Goal: Information Seeking & Learning: Check status

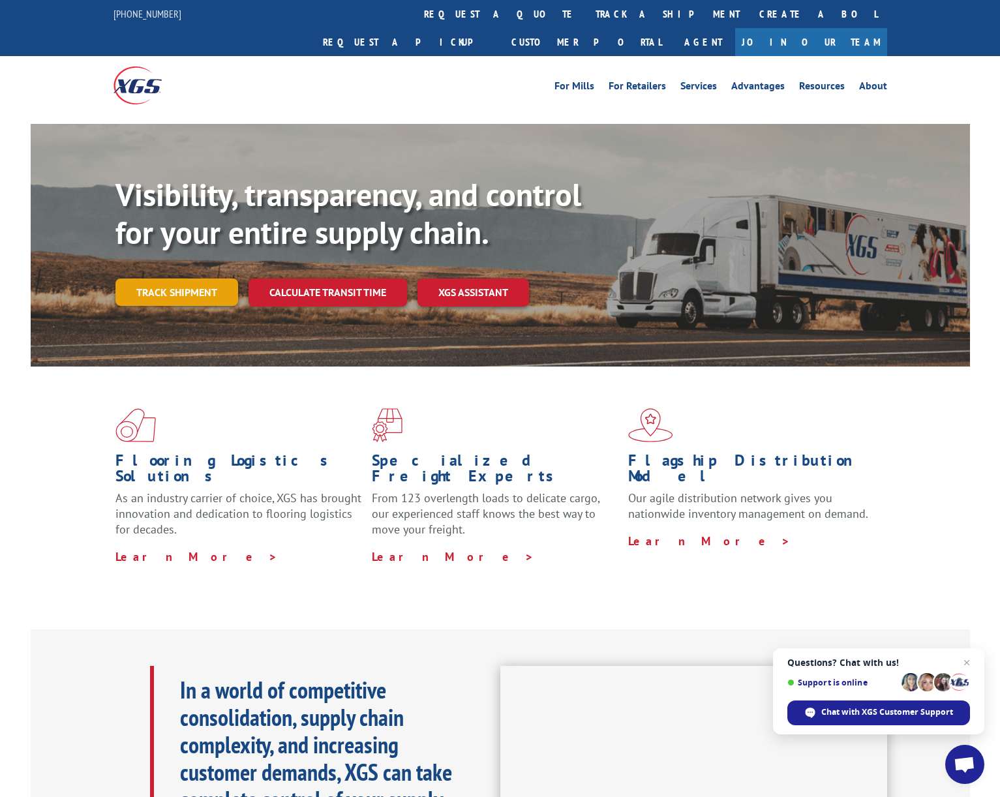
click at [180, 279] on link "Track shipment" at bounding box center [176, 292] width 123 height 27
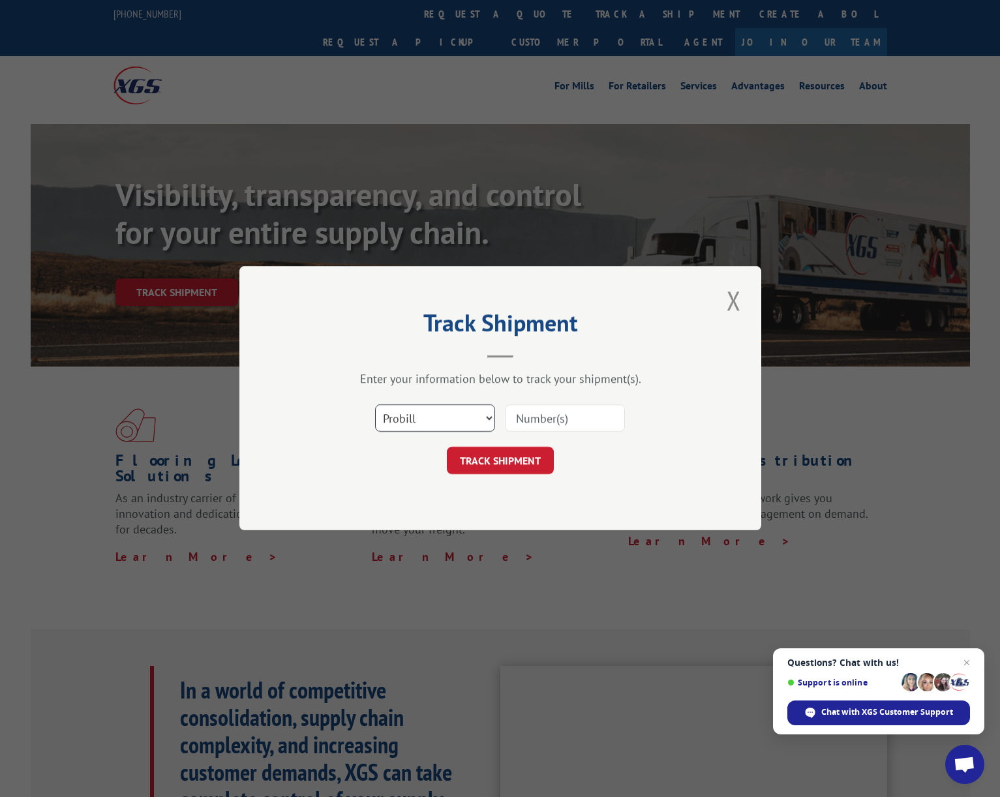
click at [436, 410] on select "Select category... Probill BOL PO" at bounding box center [435, 418] width 120 height 27
select select "bol"
drag, startPoint x: 572, startPoint y: 419, endPoint x: 504, endPoint y: 419, distance: 68.5
click at [504, 419] on div "Select category... Probill BOL PO" at bounding box center [500, 418] width 391 height 43
paste input "Express Global # 16137471"
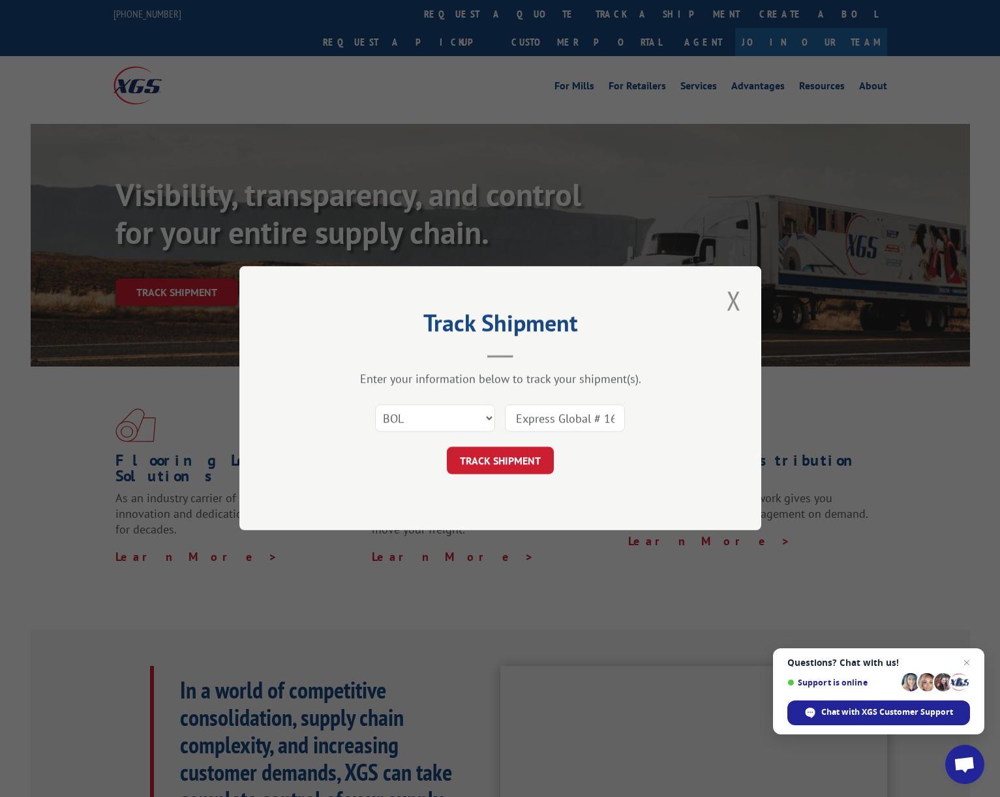
scroll to position [0, 39]
click at [561, 418] on input "Express Global # 16137471" at bounding box center [565, 418] width 120 height 27
drag, startPoint x: 561, startPoint y: 418, endPoint x: 498, endPoint y: 413, distance: 63.4
click at [498, 413] on div "Select category... Probill BOL PO Express Global # 16137471" at bounding box center [500, 418] width 391 height 43
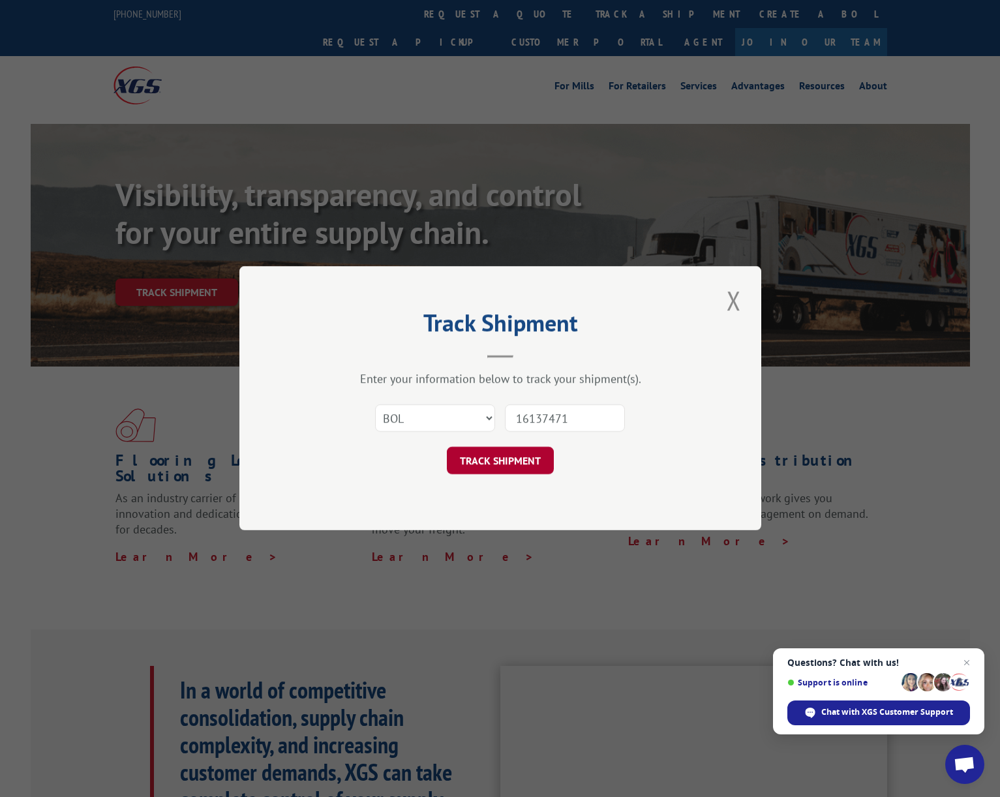
type input "16137471"
click at [508, 461] on button "TRACK SHIPMENT" at bounding box center [500, 461] width 107 height 27
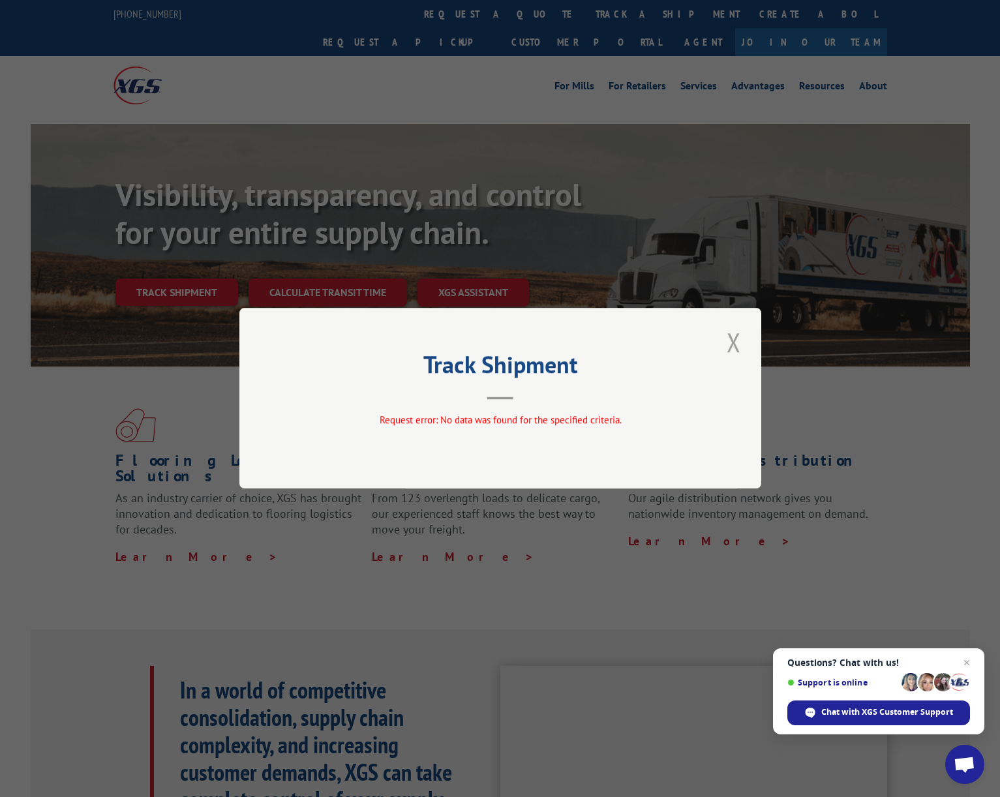
click at [735, 346] on button "Close modal" at bounding box center [734, 342] width 22 height 36
